Goal: Task Accomplishment & Management: Manage account settings

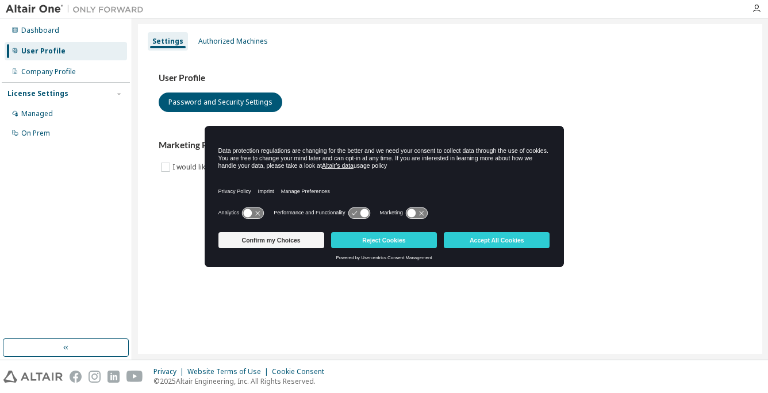
click at [384, 240] on button "Reject Cookies" at bounding box center [384, 240] width 106 height 16
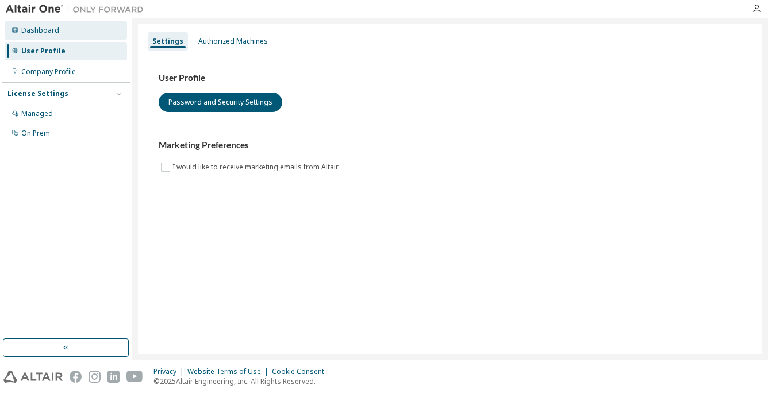
click at [52, 34] on div "Dashboard" at bounding box center [40, 30] width 38 height 9
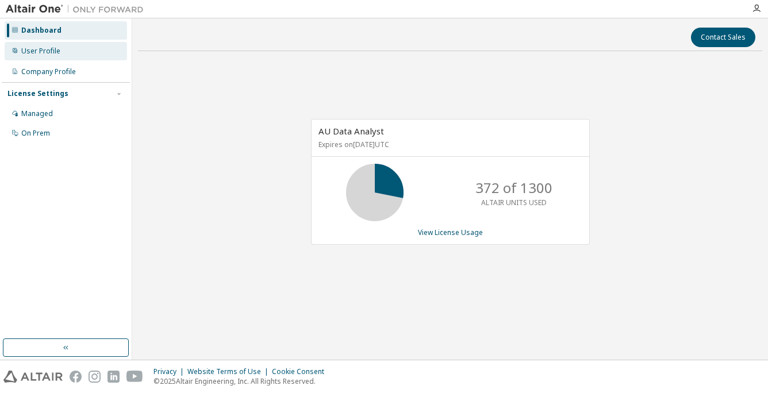
click at [45, 53] on div "User Profile" at bounding box center [40, 51] width 39 height 9
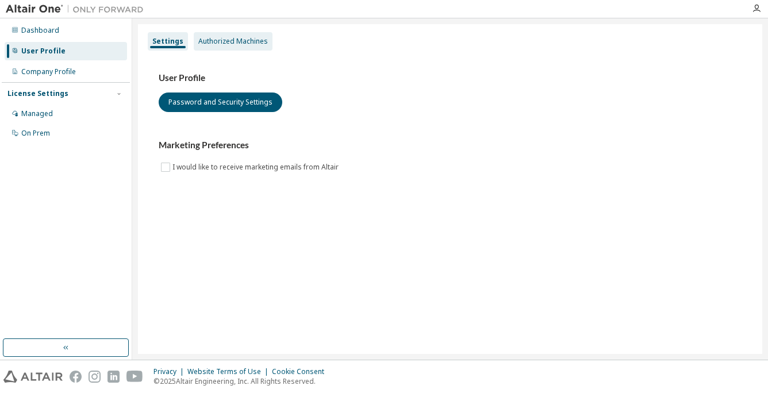
click at [222, 39] on div "Authorized Machines" at bounding box center [233, 41] width 70 height 9
